Goal: Information Seeking & Learning: Learn about a topic

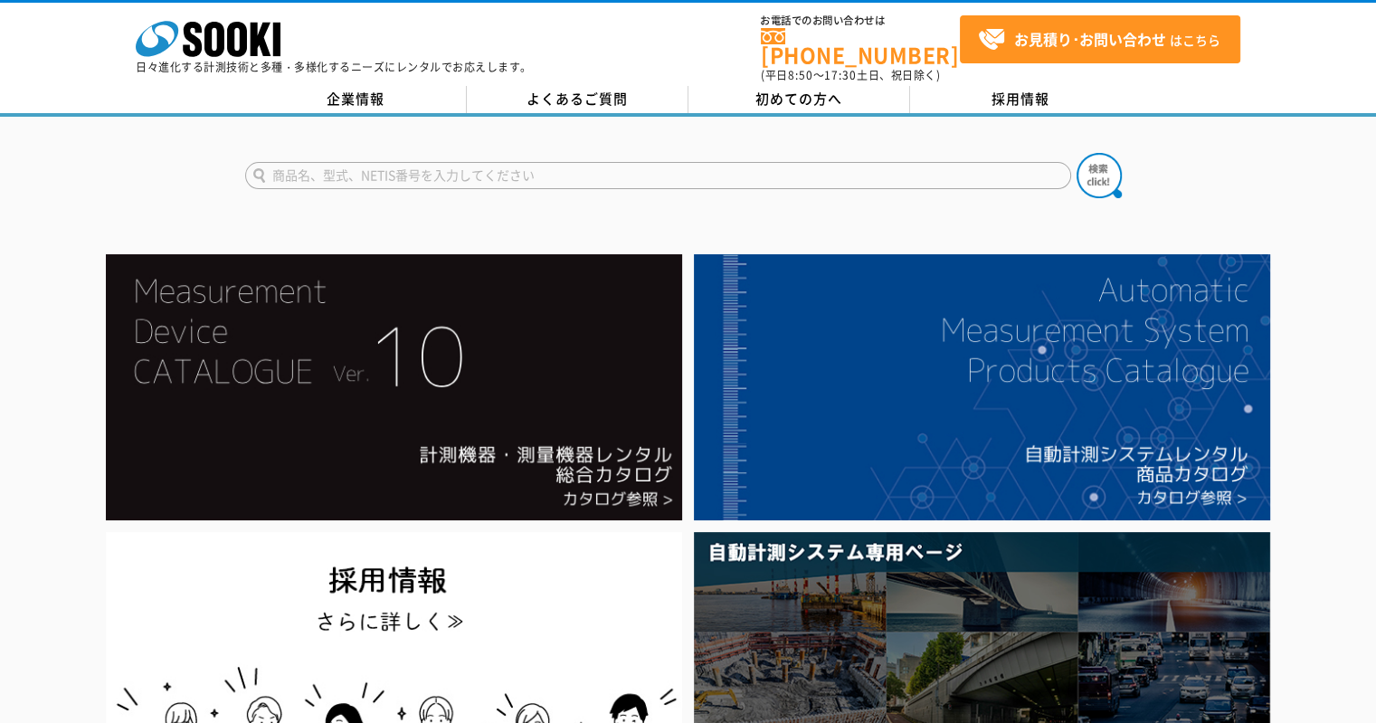
click at [395, 162] on input "text" at bounding box center [658, 175] width 826 height 27
type input "商品名、型式、NETIS番号を入力してください"
type input "シュミット"
click at [1077, 153] on button at bounding box center [1099, 175] width 45 height 45
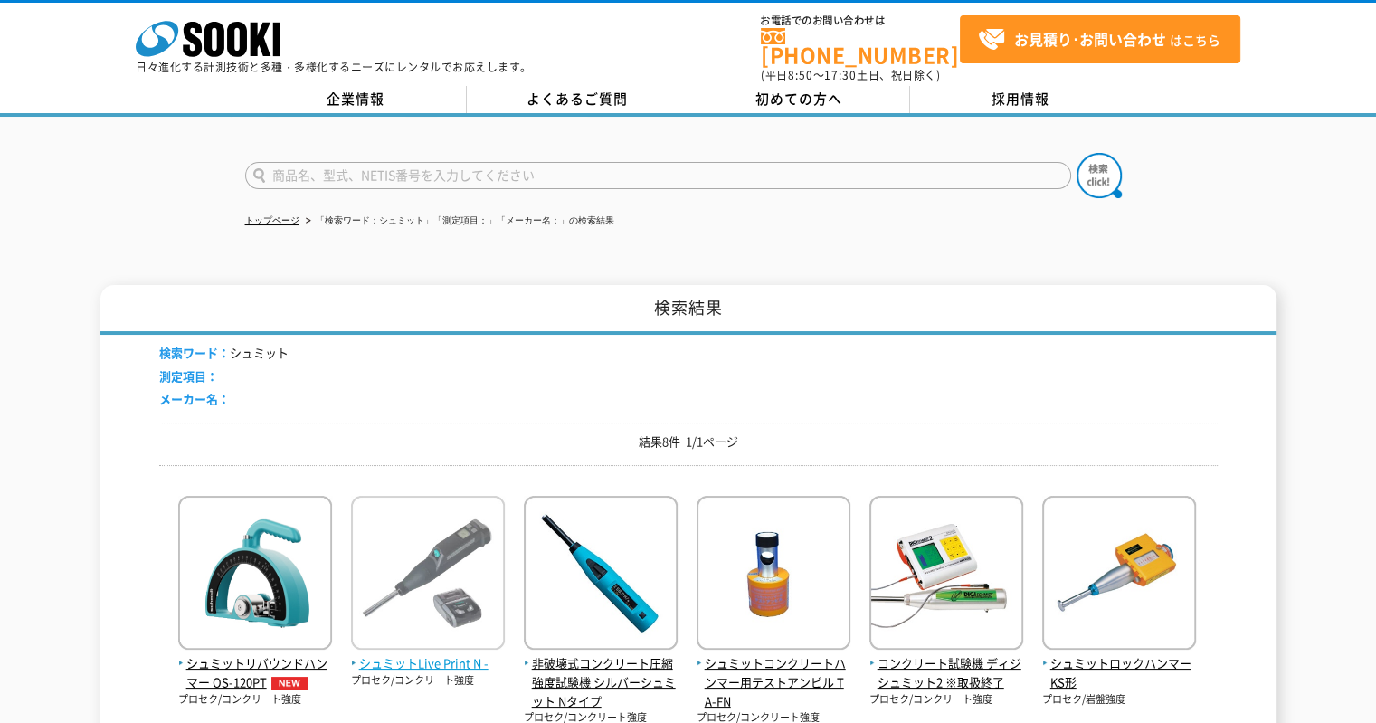
scroll to position [271, 0]
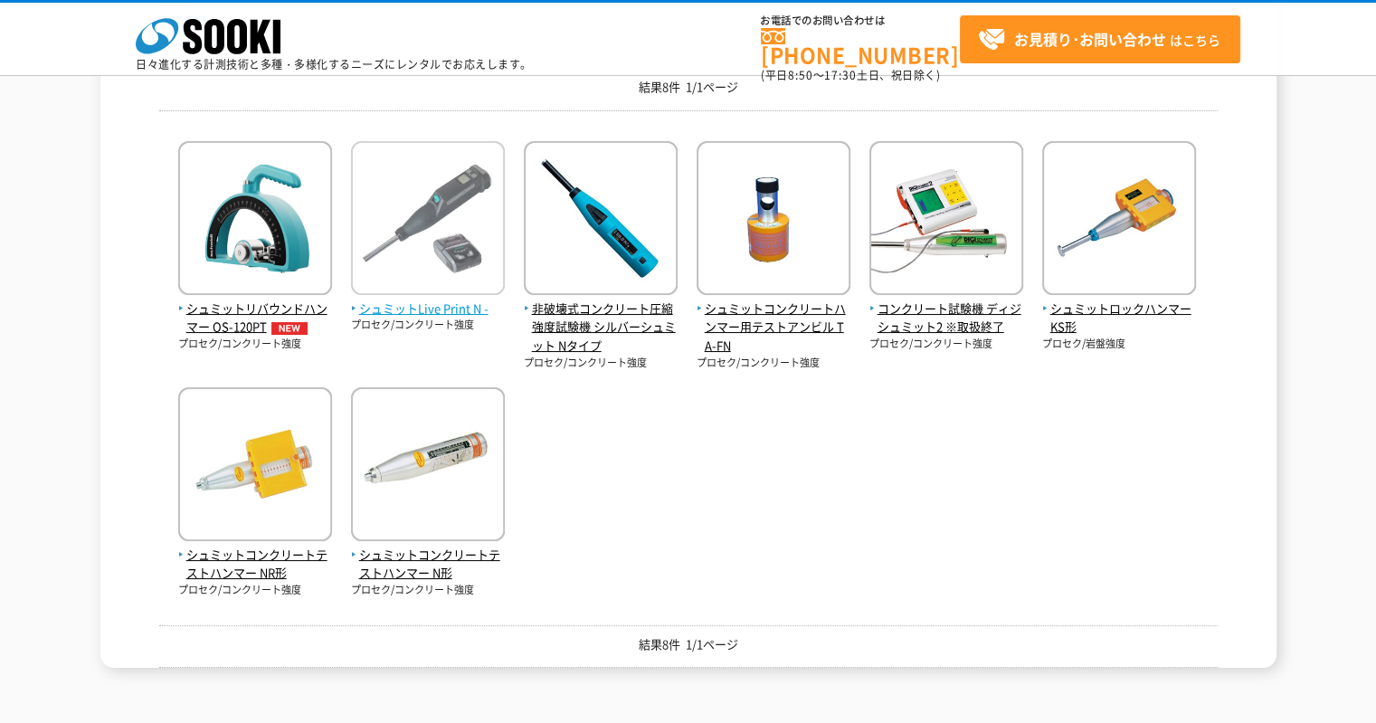
click at [438, 310] on span "シュミットLive Print N -" at bounding box center [428, 309] width 154 height 19
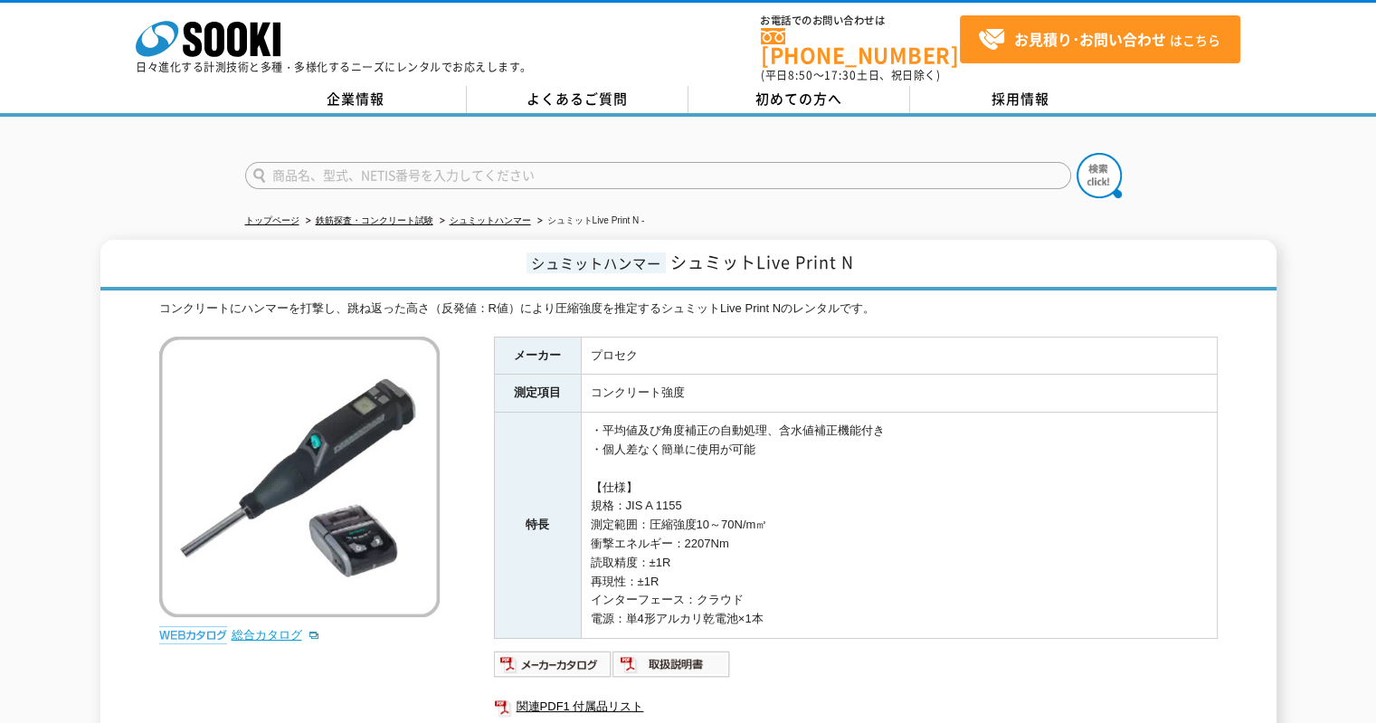
click at [279, 628] on link "総合カタログ" at bounding box center [276, 635] width 89 height 14
